Goal: Task Accomplishment & Management: Use online tool/utility

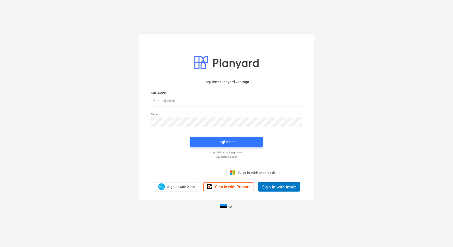
click at [232, 101] on input "email" at bounding box center [226, 101] width 151 height 10
type input "[EMAIL_ADDRESS][DOMAIN_NAME]"
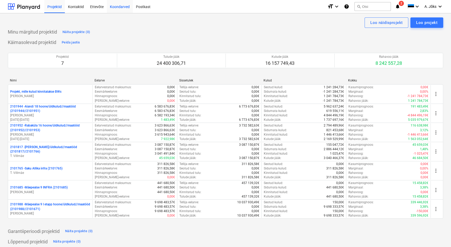
click at [122, 5] on div "Koondarved" at bounding box center [120, 6] width 26 height 13
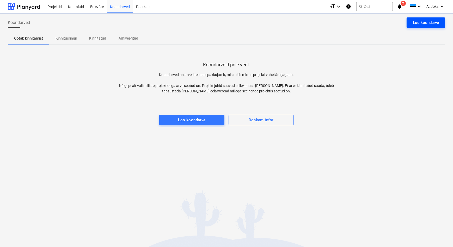
click at [427, 21] on div "Loo koondarve" at bounding box center [426, 22] width 26 height 7
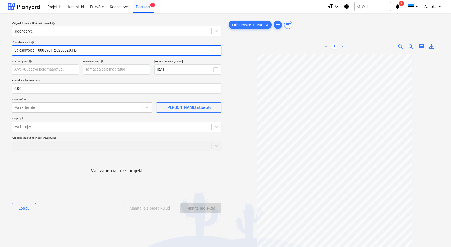
drag, startPoint x: 36, startPoint y: 52, endPoint x: 9, endPoint y: 50, distance: 27.7
click at [9, 50] on div "Valige dokumendi tüüp või projekt help Koondarve Koondarve nimi help SalesInvoi…" at bounding box center [117, 152] width 218 height 271
paste input "Blåkläder Workwear Center OÜ"
click at [107, 50] on input "Blåkläder Workwear Center OU arve 10008981_20250828.PDF" at bounding box center [117, 50] width 210 height 10
click at [24, 51] on input "Blåkläder Workwear Center OU arve 10008981.PDF" at bounding box center [117, 50] width 210 height 10
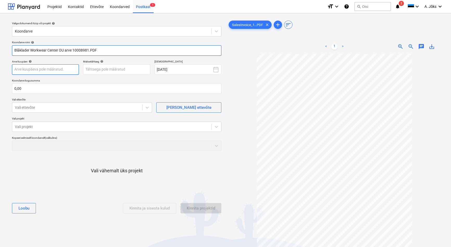
type input "Blåklader Workwear Center OU arve 10008981.PDF"
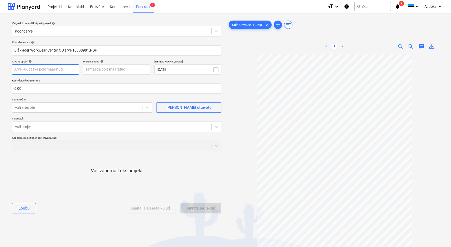
click at [64, 70] on body "Projektid Kontaktid Ettevõte Koondarved Postkast 1 format_size keyboard_arrow_d…" at bounding box center [225, 123] width 451 height 247
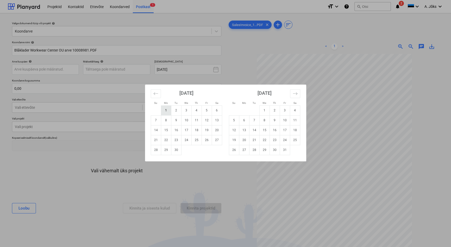
click at [166, 109] on td "1" at bounding box center [166, 111] width 10 height 10
type input "[DATE]"
click at [125, 69] on body "Projektid Kontaktid Ettevõte Koondarved Postkast 1 format_size keyboard_arrow_d…" at bounding box center [225, 123] width 451 height 247
click at [198, 121] on td "11" at bounding box center [197, 120] width 10 height 10
type input "[DATE]"
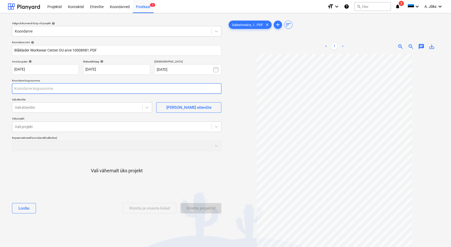
click at [65, 84] on input "text" at bounding box center [117, 88] width 210 height 10
type input "17,85"
click at [73, 109] on div at bounding box center [77, 107] width 125 height 5
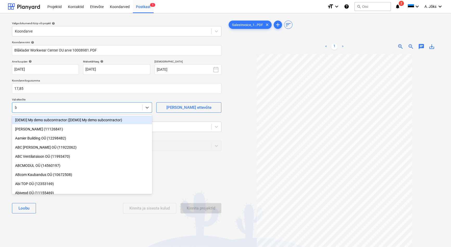
type input "bl"
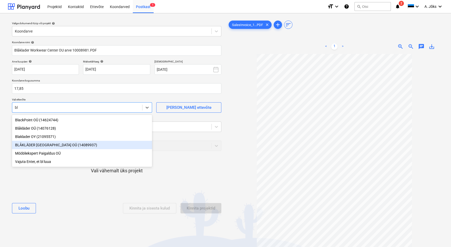
click at [55, 144] on div "BLÅKLÄDER [GEOGRAPHIC_DATA] OÜ (14089937)" at bounding box center [82, 145] width 140 height 8
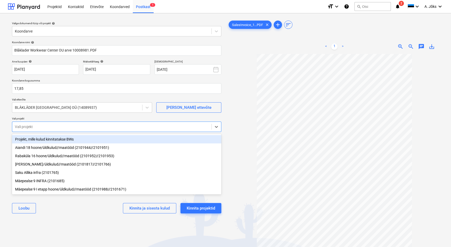
click at [66, 127] on div at bounding box center [112, 126] width 194 height 5
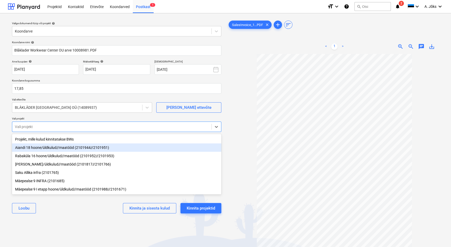
click at [58, 151] on div "Aiandi 18 hoone/üldkulud//maatööd (2101944//2101951)" at bounding box center [117, 148] width 210 height 8
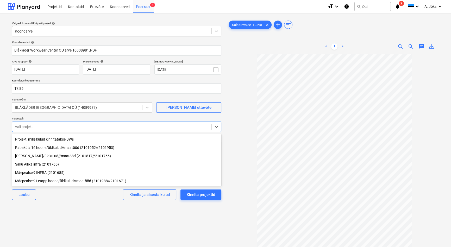
click at [77, 210] on div "Valige dokumendi tüüp või projekt help Koondarve Koondarve nimi help Blåklader …" at bounding box center [117, 152] width 218 height 271
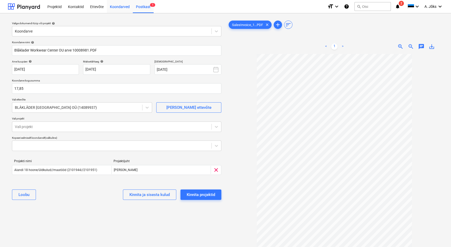
click at [119, 7] on div "Koondarved" at bounding box center [120, 6] width 26 height 13
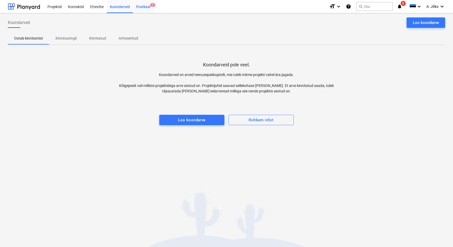
drag, startPoint x: 141, startPoint y: 7, endPoint x: 139, endPoint y: 10, distance: 3.8
click at [141, 7] on div "Postkast 1" at bounding box center [143, 6] width 21 height 13
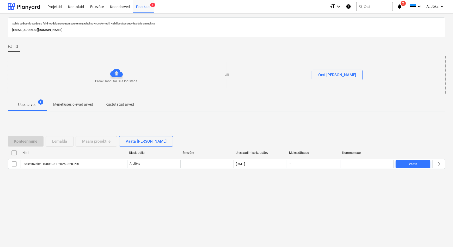
click at [13, 152] on input "checkbox" at bounding box center [14, 153] width 8 height 8
click at [51, 140] on button "Eemalda" at bounding box center [60, 141] width 28 height 10
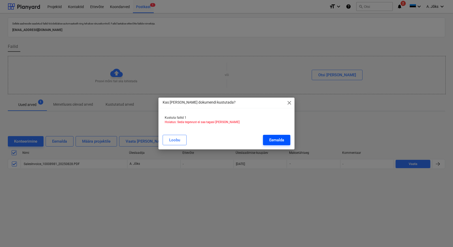
click at [274, 136] on button "Eemalda" at bounding box center [276, 140] width 27 height 10
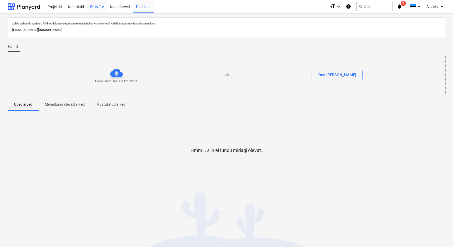
drag, startPoint x: 117, startPoint y: 7, endPoint x: 96, endPoint y: 10, distance: 21.6
click at [117, 7] on div "Koondarved" at bounding box center [120, 6] width 26 height 13
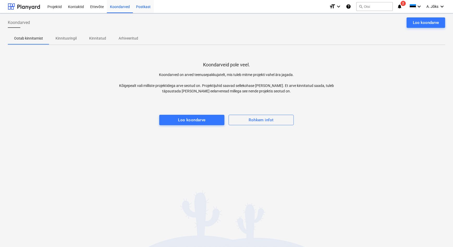
click at [145, 8] on div "Postkast" at bounding box center [143, 6] width 21 height 13
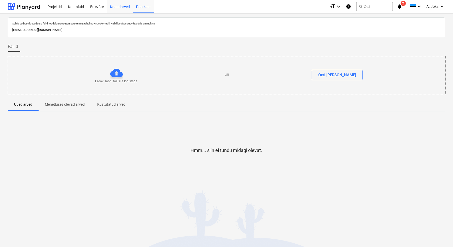
click at [117, 8] on div "Koondarved" at bounding box center [120, 6] width 26 height 13
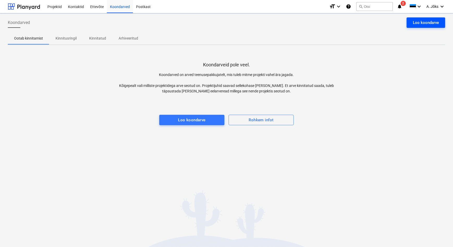
click at [432, 22] on div "Loo koondarve" at bounding box center [426, 22] width 26 height 7
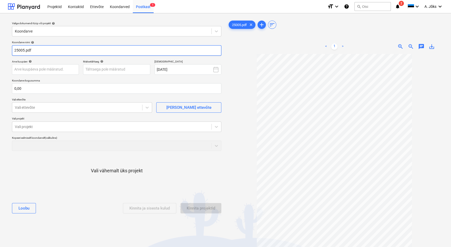
click at [14, 52] on input "25005.pdf" at bounding box center [117, 50] width 210 height 10
paste input "Korvits OÜ"
type input "Korvits OU arve 25005.pdf"
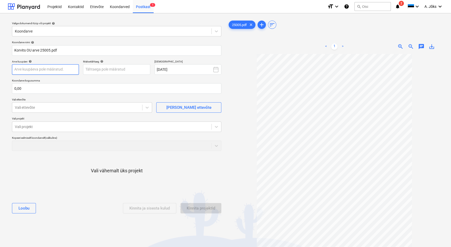
click at [63, 71] on body "Projektid Kontaktid Ettevõte Koondarved Postkast 1 format_size keyboard_arrow_d…" at bounding box center [225, 123] width 451 height 247
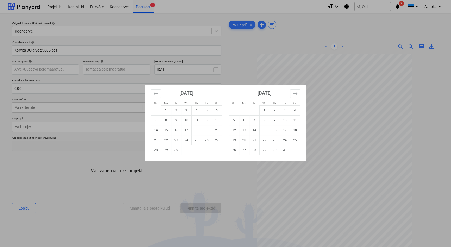
drag, startPoint x: 165, startPoint y: 109, endPoint x: 152, endPoint y: 96, distance: 17.9
click at [165, 109] on td "1" at bounding box center [166, 111] width 10 height 10
type input "[DATE]"
click at [132, 71] on body "Projektid Kontaktid Ettevõte Koondarved Postkast 1 format_size keyboard_arrow_d…" at bounding box center [225, 123] width 451 height 247
click at [197, 122] on td "11" at bounding box center [197, 120] width 10 height 10
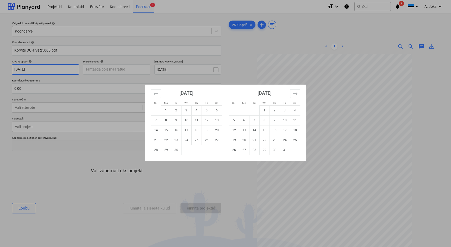
type input "[DATE]"
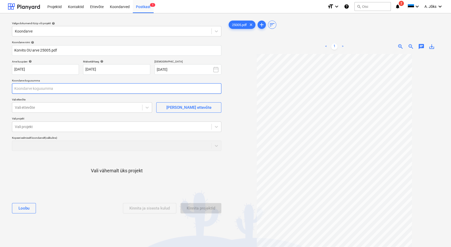
click at [44, 91] on input "text" at bounding box center [117, 88] width 210 height 10
type input "576,00"
click at [48, 109] on div at bounding box center [77, 107] width 125 height 5
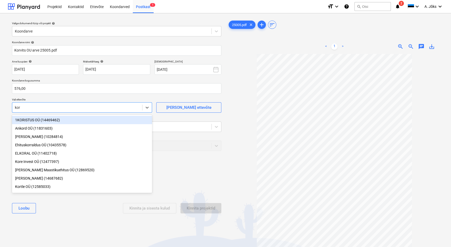
type input "korv"
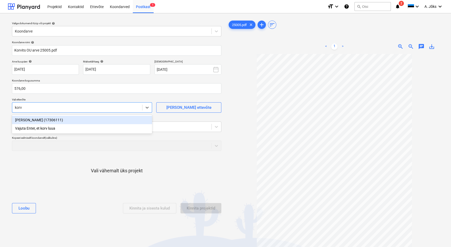
click at [47, 118] on div "[PERSON_NAME] (17306111)" at bounding box center [82, 120] width 140 height 8
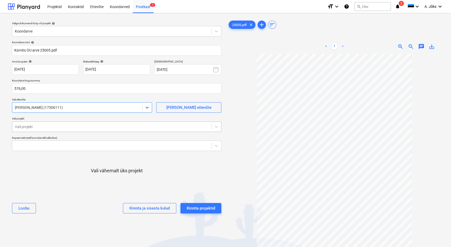
click at [47, 124] on div "Vali projekt" at bounding box center [111, 126] width 199 height 7
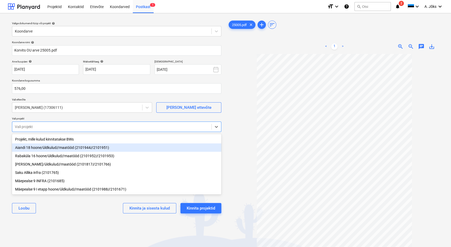
click at [48, 146] on div "Aiandi 18 hoone/üldkulud//maatööd (2101944//2101951)" at bounding box center [117, 148] width 210 height 8
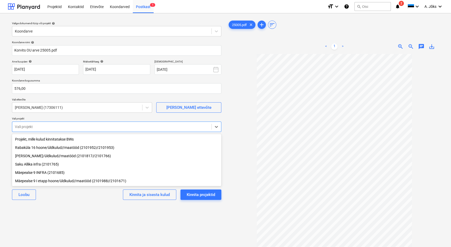
click at [75, 212] on div "Valige dokumendi tüüp või projekt help Koondarve Koondarve nimi help [PERSON_NA…" at bounding box center [117, 152] width 218 height 271
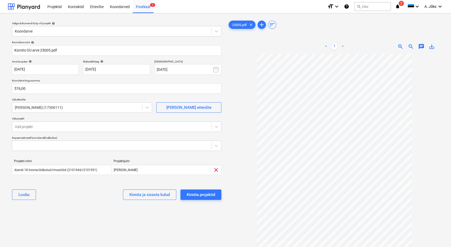
drag, startPoint x: 420, startPoint y: 48, endPoint x: 417, endPoint y: 53, distance: 5.5
click at [420, 48] on span "chat" at bounding box center [422, 47] width 6 height 6
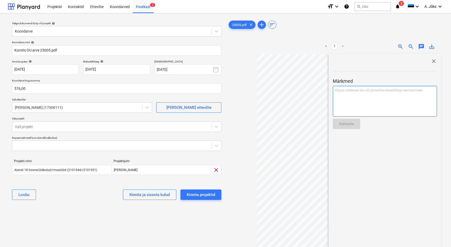
click at [391, 91] on p "Kirjuta märkmed siia või @mention kaastöötaja teavitamiseks ﻿" at bounding box center [385, 90] width 100 height 4
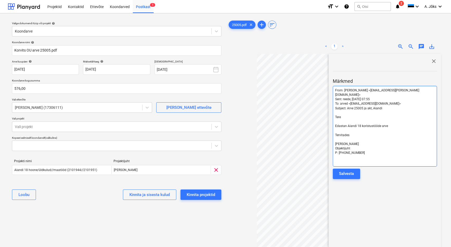
click at [342, 142] on span "[PERSON_NAME]" at bounding box center [347, 144] width 24 height 4
click at [347, 170] on div "Salvesta" at bounding box center [346, 173] width 15 height 7
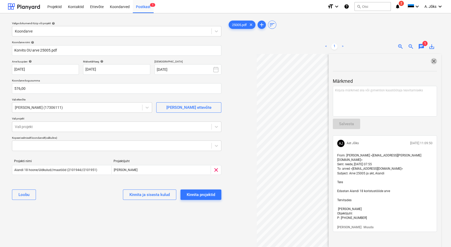
click at [433, 59] on span "close" at bounding box center [434, 61] width 6 height 6
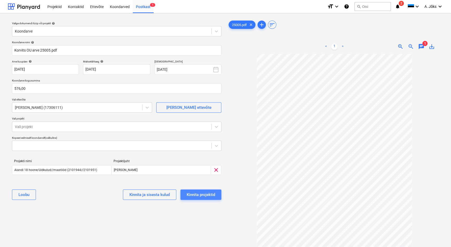
click at [204, 192] on div "Kinnita projektid" at bounding box center [201, 195] width 28 height 7
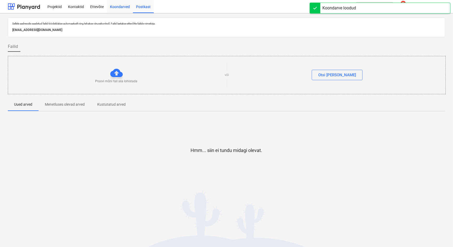
click at [125, 7] on div "Koondarved" at bounding box center [120, 6] width 26 height 13
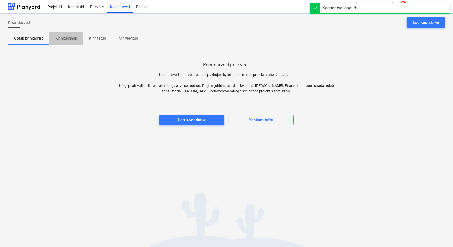
click at [68, 41] on span "Kinnitusringil" at bounding box center [66, 38] width 34 height 9
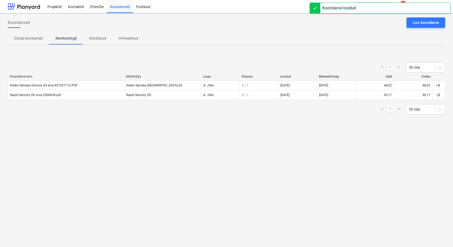
click at [114, 162] on div "Koondarved Loo koondarve Ootab kinnitamist Kinnitusringil Kinnitatud Arhiveerit…" at bounding box center [226, 130] width 453 height 234
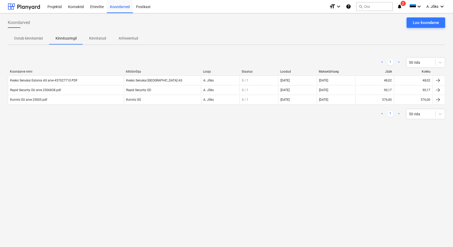
click at [225, 136] on div "Koondarved Loo koondarve Ootab kinnitamist Kinnitusringil Kinnitatud Arhiveerit…" at bounding box center [226, 130] width 453 height 234
click at [143, 7] on div "Postkast" at bounding box center [143, 6] width 21 height 13
